Goal: Information Seeking & Learning: Learn about a topic

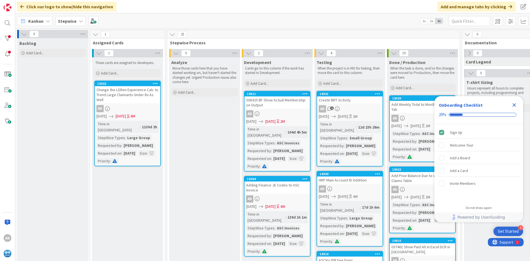
click at [513, 105] on icon "Close Checklist" at bounding box center [514, 105] width 4 height 4
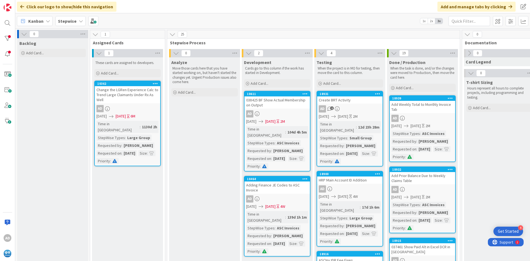
scroll to position [55, 0]
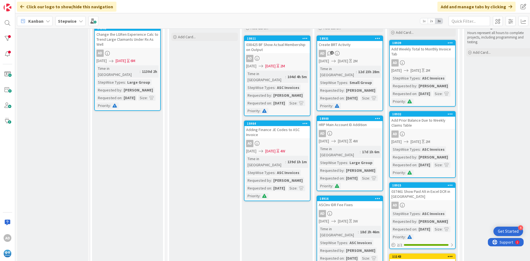
click at [428, 194] on div "037461 Show Paid Alt in Excel DCR in [GEOGRAPHIC_DATA]" at bounding box center [421, 194] width 65 height 12
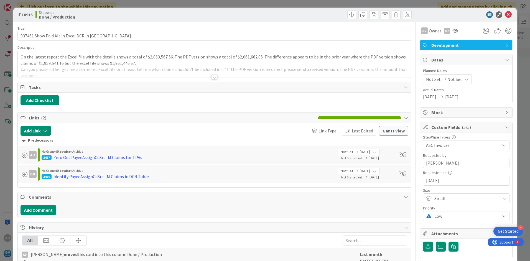
click at [214, 76] on div at bounding box center [214, 77] width 6 height 4
